Goal: Information Seeking & Learning: Learn about a topic

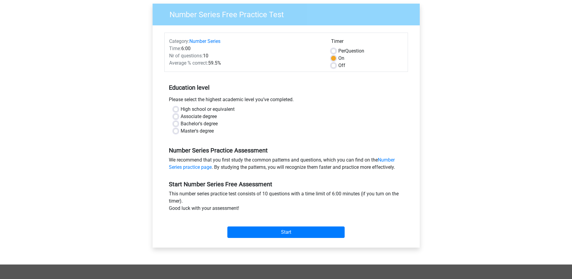
scroll to position [40, 0]
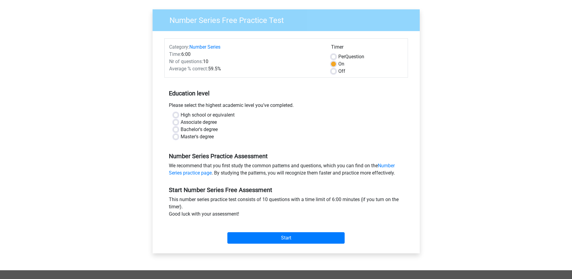
click at [181, 114] on label "High school or equivalent" at bounding box center [208, 114] width 54 height 7
click at [175, 114] on input "High school or equivalent" at bounding box center [175, 114] width 5 height 6
radio input "true"
click at [303, 239] on input "Start" at bounding box center [285, 237] width 117 height 11
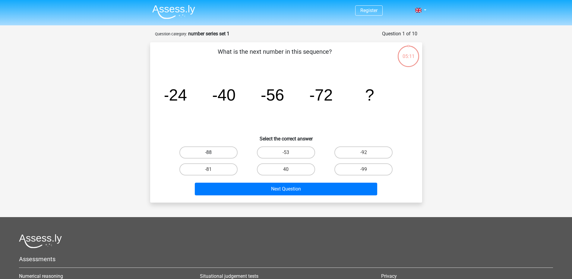
click at [216, 152] on label "-88" at bounding box center [208, 152] width 58 height 12
click at [212, 152] on input "-88" at bounding box center [210, 154] width 4 height 4
radio input "true"
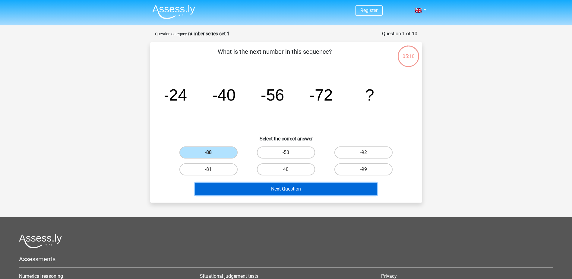
click at [292, 189] on button "Next Question" at bounding box center [286, 188] width 182 height 13
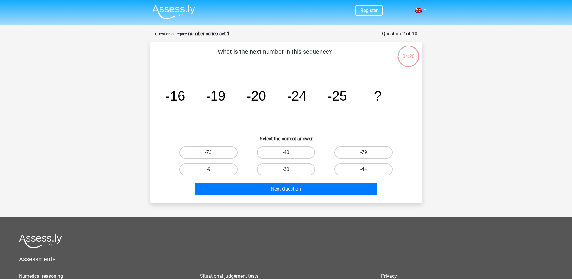
click at [245, 158] on div "-30" at bounding box center [208, 152] width 73 height 12
click at [286, 168] on label "-30" at bounding box center [286, 169] width 58 height 12
click at [286, 169] on input "-30" at bounding box center [288, 171] width 4 height 4
radio input "true"
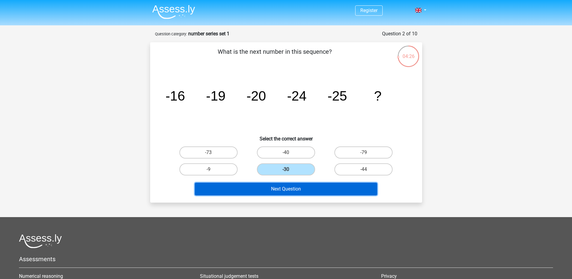
click at [316, 188] on button "Next Question" at bounding box center [286, 188] width 182 height 13
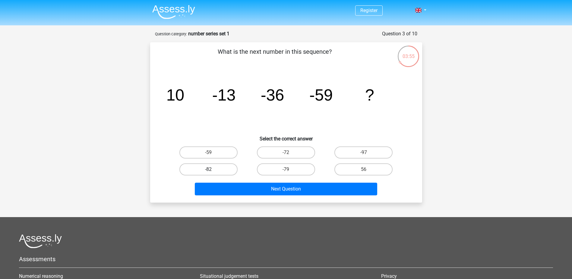
click at [206, 166] on label "-82" at bounding box center [208, 169] width 58 height 12
click at [208, 169] on input "-82" at bounding box center [210, 171] width 4 height 4
radio input "true"
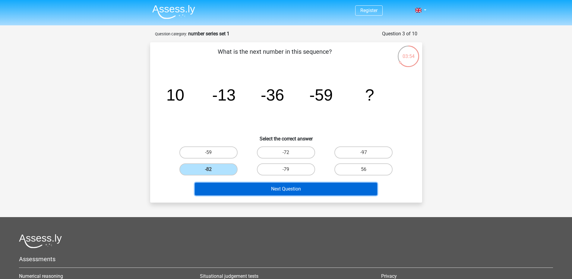
click at [266, 189] on button "Next Question" at bounding box center [286, 188] width 182 height 13
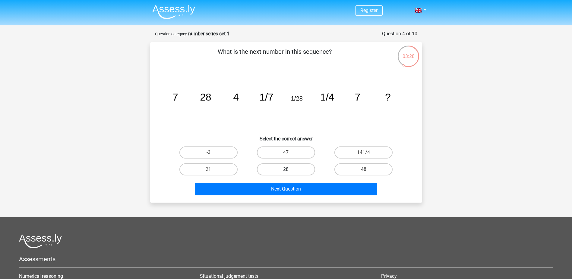
click at [299, 172] on label "28" at bounding box center [286, 169] width 58 height 12
click at [290, 172] on input "28" at bounding box center [288, 171] width 4 height 4
radio input "true"
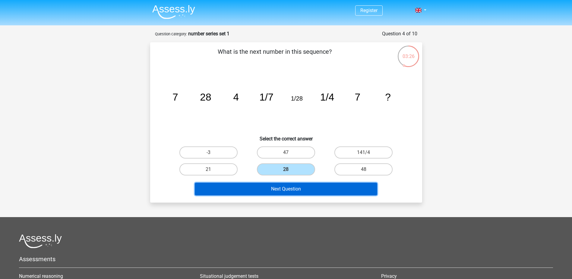
click at [299, 189] on button "Next Question" at bounding box center [286, 188] width 182 height 13
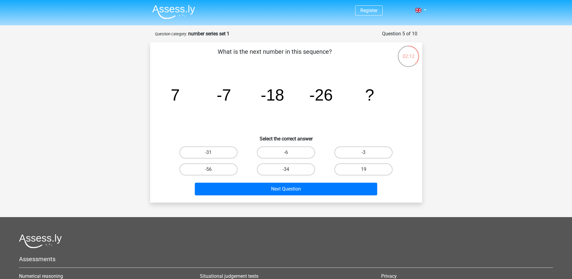
drag, startPoint x: 213, startPoint y: 152, endPoint x: 238, endPoint y: 163, distance: 27.7
click at [213, 152] on label "-31" at bounding box center [208, 152] width 58 height 12
click at [212, 152] on input "-31" at bounding box center [210, 154] width 4 height 4
radio input "true"
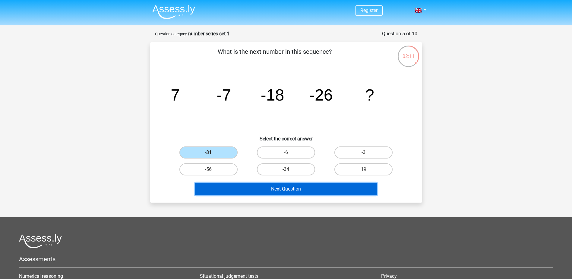
click at [291, 189] on button "Next Question" at bounding box center [286, 188] width 182 height 13
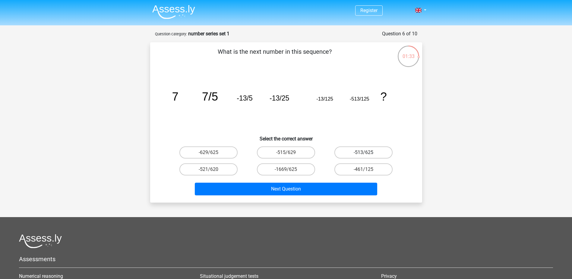
click at [377, 153] on label "-513/625" at bounding box center [363, 152] width 58 height 12
click at [367, 153] on input "-513/625" at bounding box center [366, 154] width 4 height 4
radio input "true"
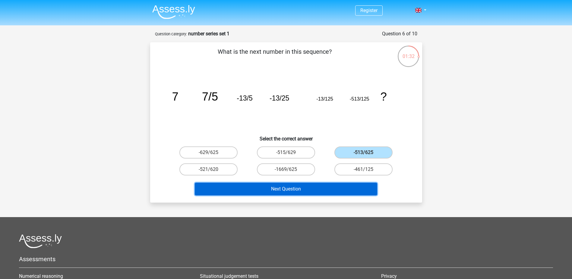
click at [330, 188] on button "Next Question" at bounding box center [286, 188] width 182 height 13
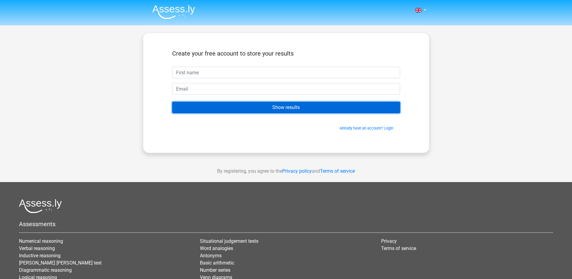
click at [272, 109] on input "Show results" at bounding box center [286, 107] width 228 height 11
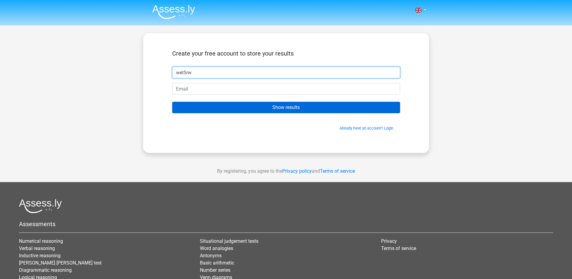
type input "wet5rw"
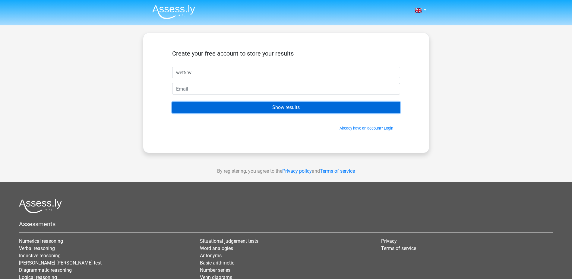
click at [291, 105] on input "Show results" at bounding box center [286, 107] width 228 height 11
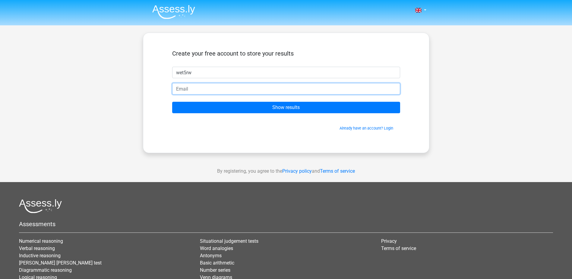
click at [224, 88] on input "email" at bounding box center [286, 88] width 228 height 11
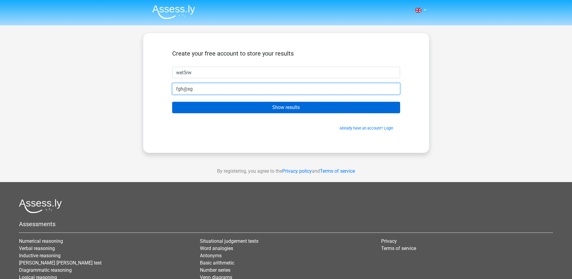
type input "fgh@sg"
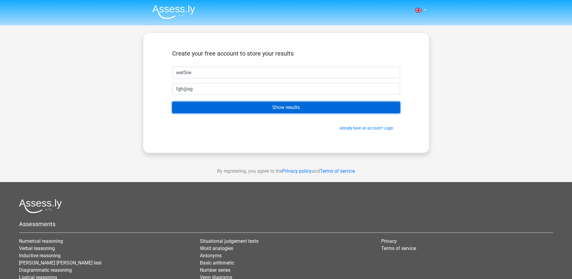
click at [260, 108] on input "Show results" at bounding box center [286, 107] width 228 height 11
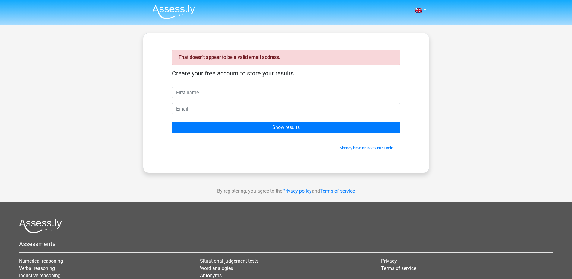
click at [216, 94] on input "text" at bounding box center [286, 92] width 228 height 11
type input "gsdfgdgsölk"
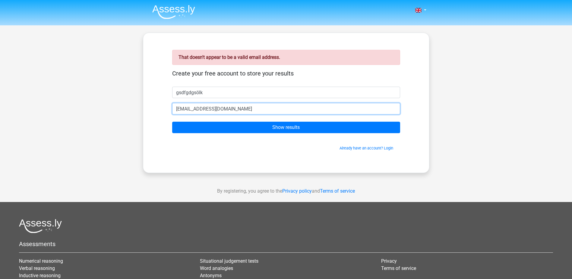
type input "sdfsdfjk@gmail.com"
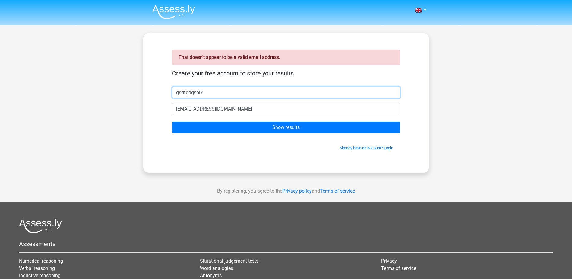
click at [208, 91] on input "gsdfgdgsölk" at bounding box center [286, 92] width 228 height 11
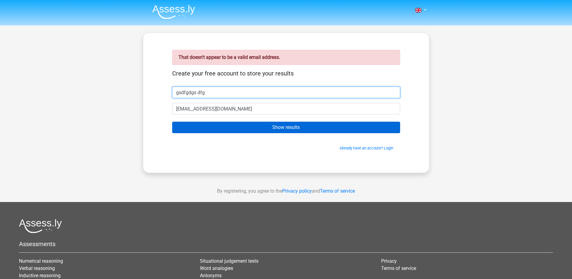
type input "gsdfgdgs dfg"
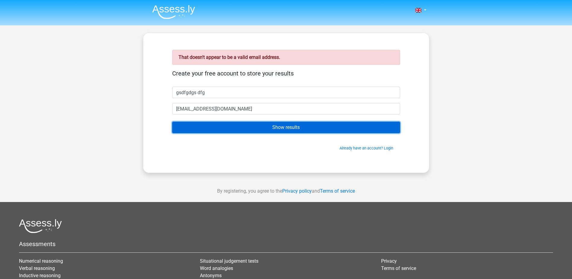
click at [308, 127] on input "Show results" at bounding box center [286, 126] width 228 height 11
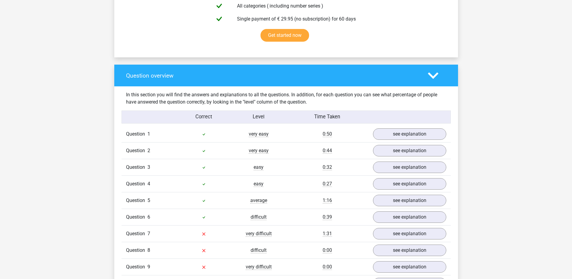
scroll to position [442, 0]
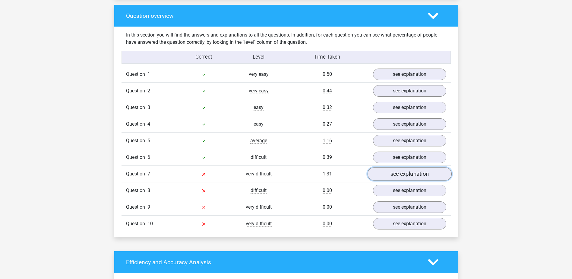
click at [398, 176] on link "see explanation" at bounding box center [409, 173] width 84 height 13
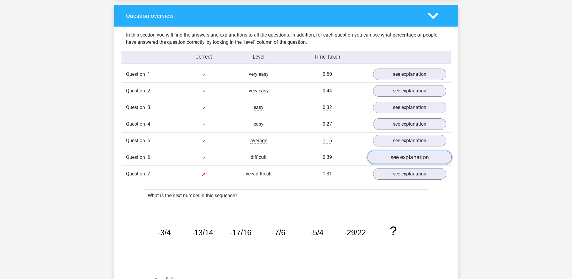
click at [401, 157] on link "see explanation" at bounding box center [409, 157] width 84 height 13
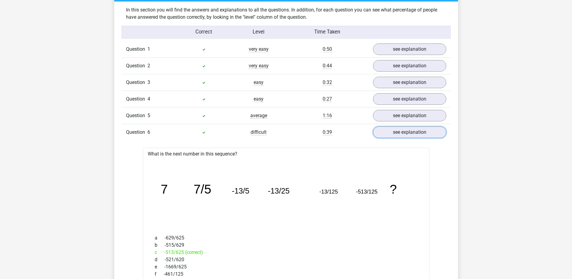
scroll to position [382, 0]
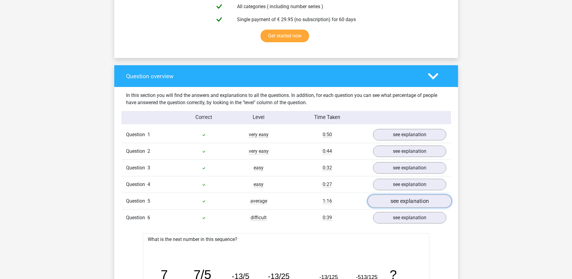
click at [399, 200] on link "see explanation" at bounding box center [409, 200] width 84 height 13
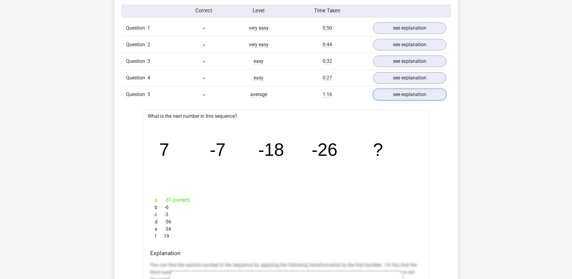
scroll to position [482, 0]
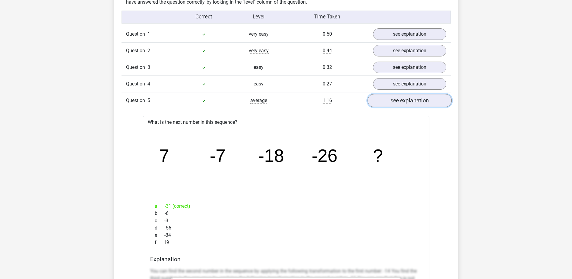
click at [408, 100] on link "see explanation" at bounding box center [409, 100] width 84 height 13
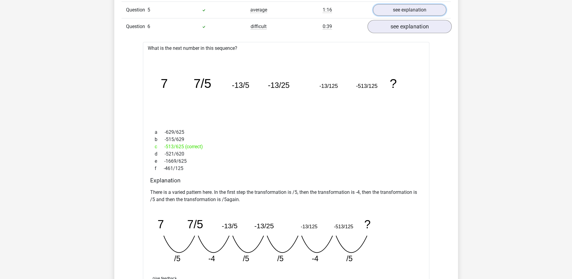
scroll to position [522, 0]
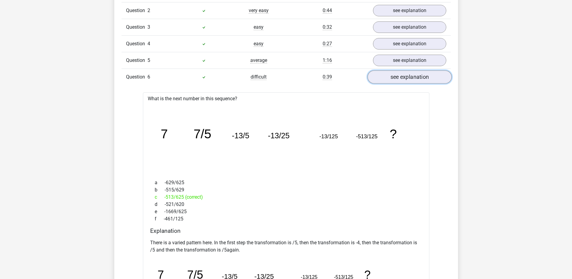
click at [413, 78] on link "see explanation" at bounding box center [409, 77] width 84 height 13
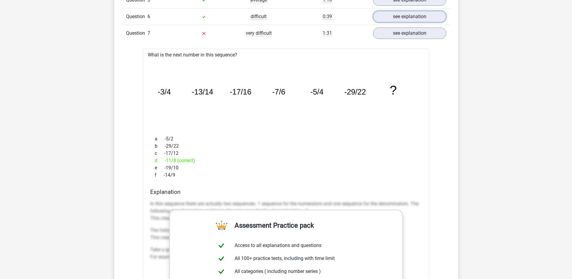
scroll to position [563, 0]
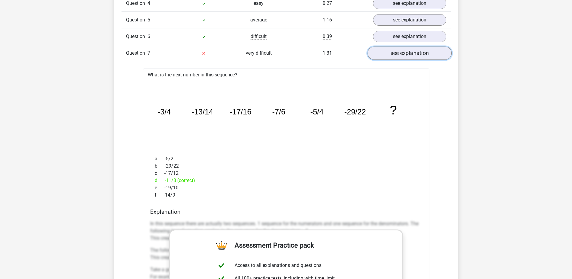
click at [399, 52] on link "see explanation" at bounding box center [409, 53] width 84 height 13
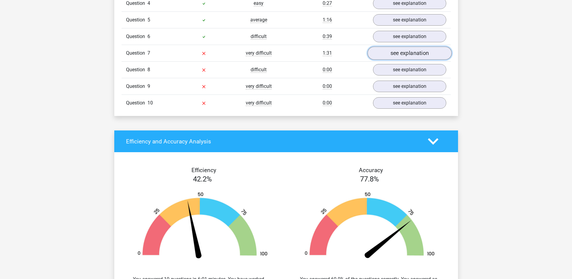
click at [398, 52] on link "see explanation" at bounding box center [409, 53] width 84 height 13
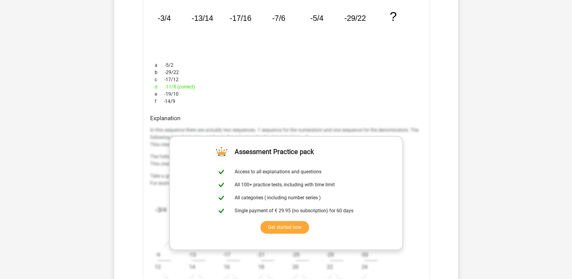
scroll to position [663, 0]
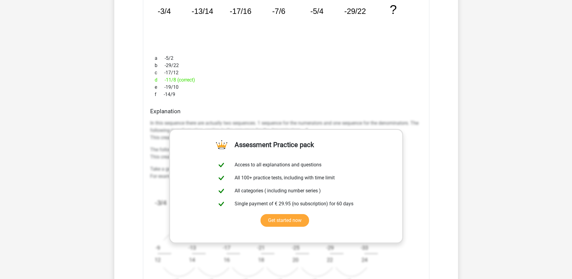
click at [423, 116] on div "Explanation In this sequence there are actually two sequences. 1 sequence for t…" at bounding box center [286, 203] width 277 height 190
click at [206, 101] on div "What is the next number in this sequence? image/svg+xml -3/4 -13/14 -17/16 -7/6…" at bounding box center [286, 146] width 286 height 357
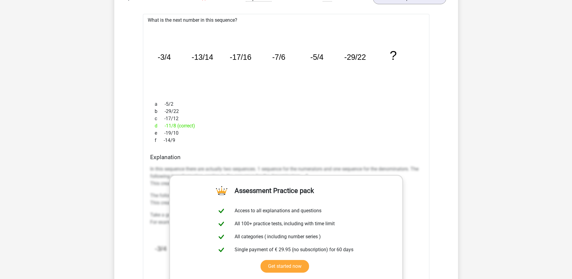
scroll to position [543, 0]
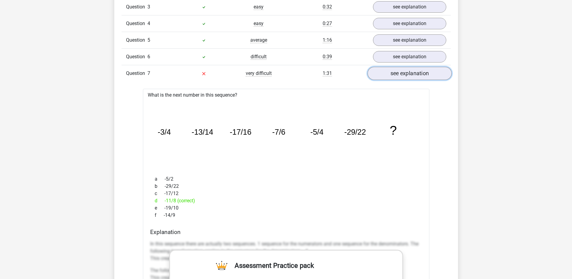
click at [416, 79] on link "see explanation" at bounding box center [409, 73] width 84 height 13
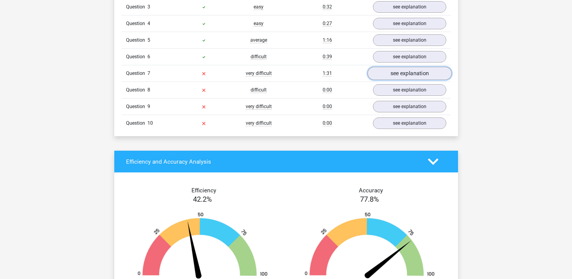
click at [412, 75] on link "see explanation" at bounding box center [409, 73] width 84 height 13
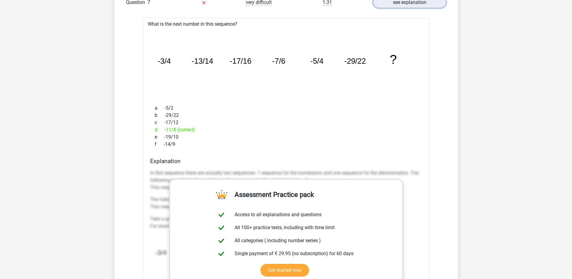
scroll to position [683, 0]
